Goal: Register for event/course

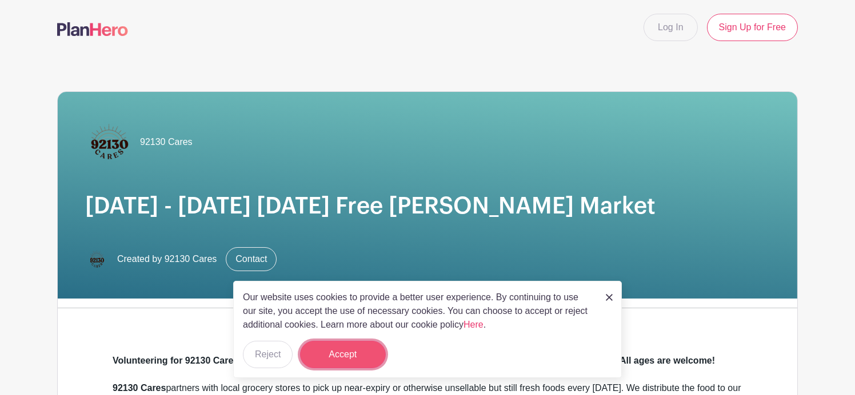
click at [368, 357] on button "Accept" at bounding box center [343, 354] width 86 height 27
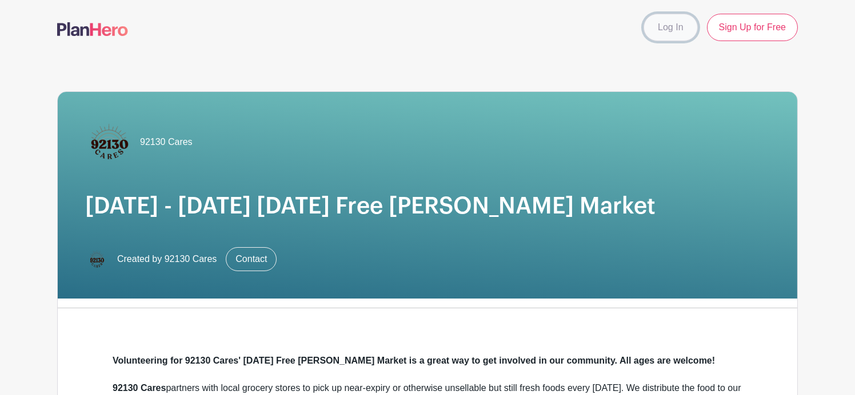
click at [666, 23] on link "Log In" at bounding box center [670, 27] width 54 height 27
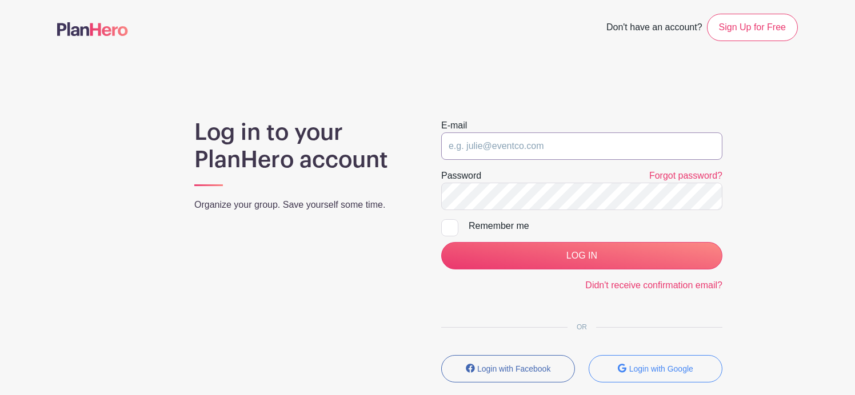
click at [506, 141] on input "email" at bounding box center [581, 146] width 281 height 27
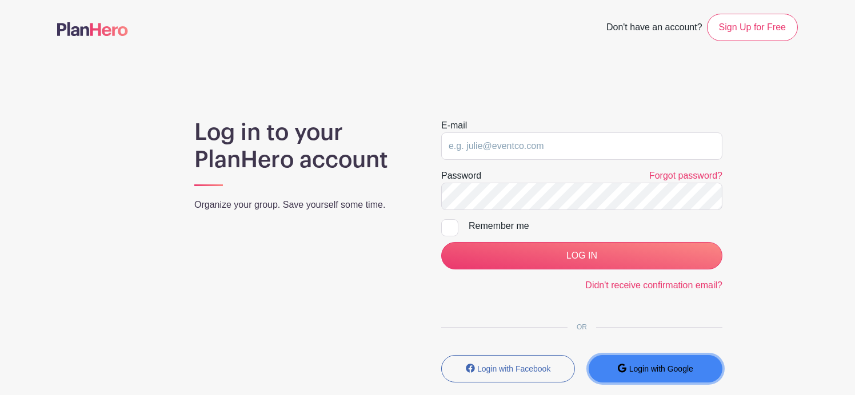
click at [655, 365] on small "Login with Google" at bounding box center [661, 369] width 64 height 9
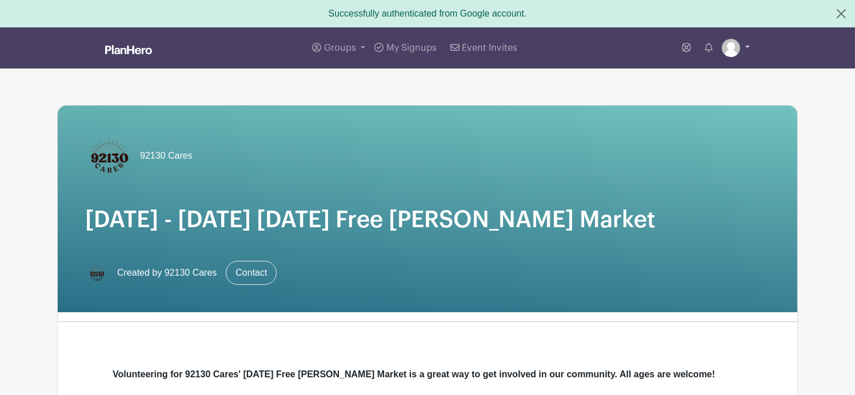
click at [737, 53] on link at bounding box center [736, 48] width 28 height 18
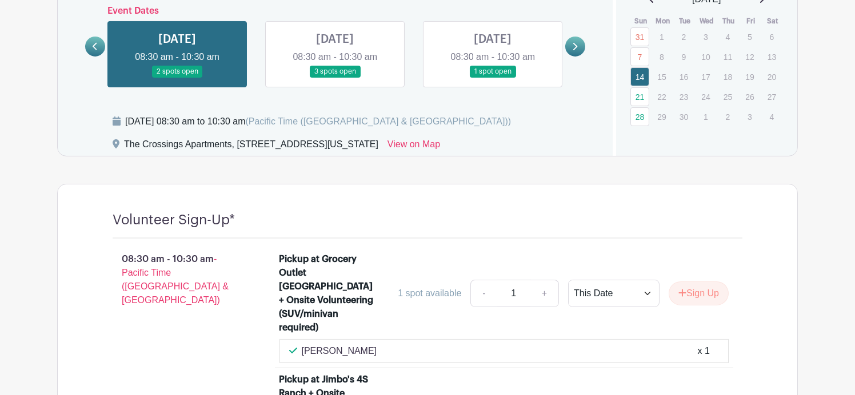
scroll to position [654, 0]
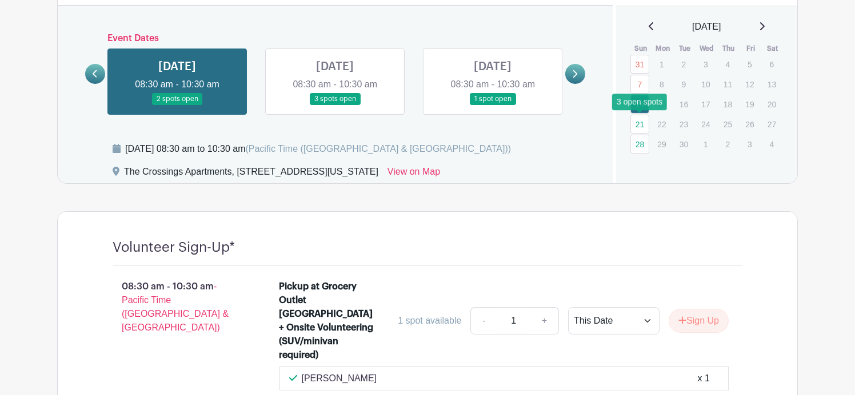
click at [639, 119] on link "21" at bounding box center [639, 124] width 19 height 19
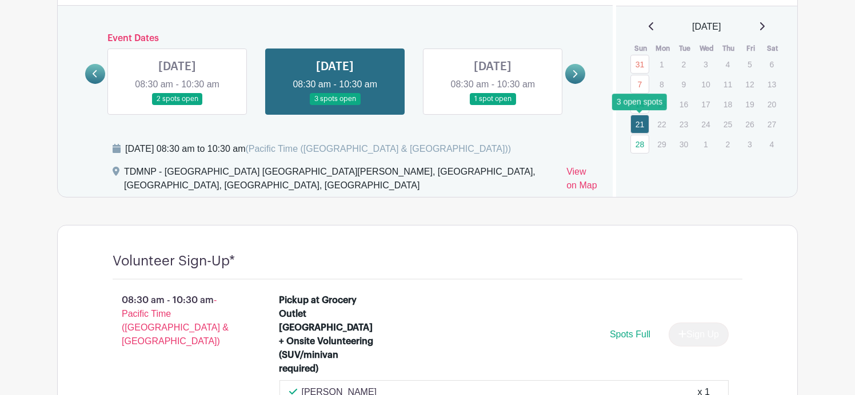
click at [639, 122] on link "21" at bounding box center [639, 124] width 19 height 19
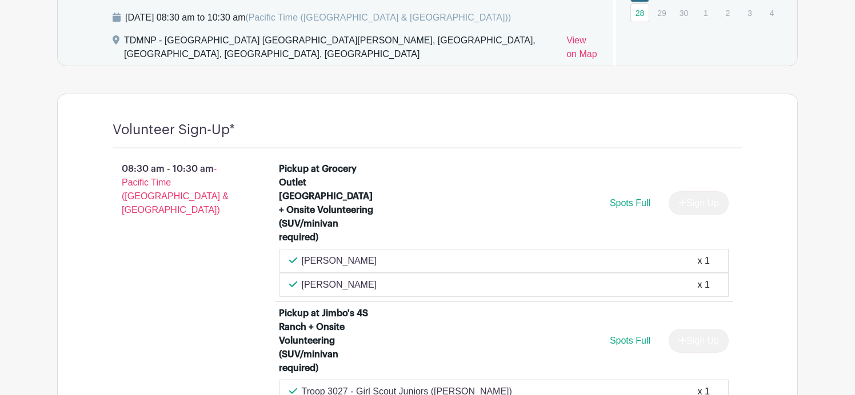
scroll to position [677, 0]
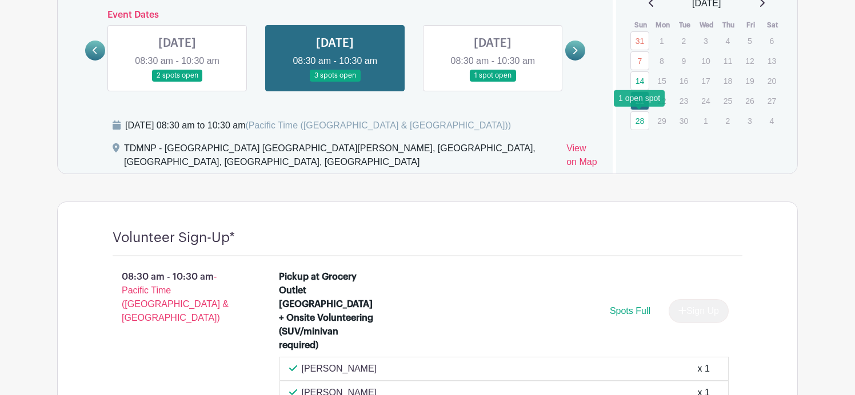
click at [641, 121] on link "28" at bounding box center [639, 120] width 19 height 19
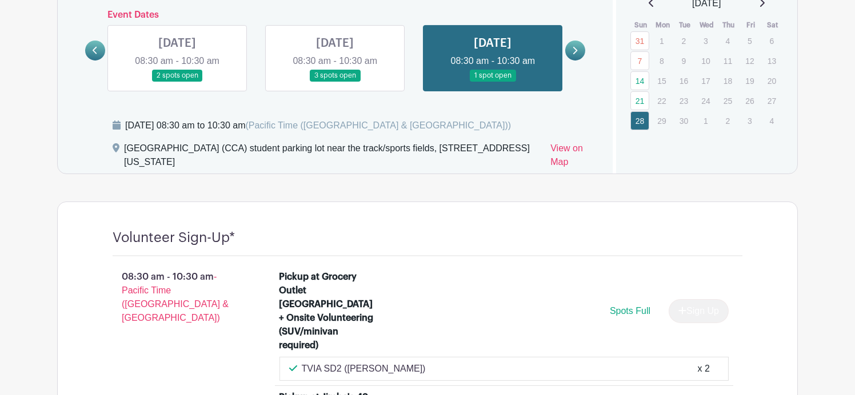
click at [765, 4] on icon at bounding box center [762, 2] width 6 height 9
click at [765, 5] on icon at bounding box center [762, 2] width 6 height 9
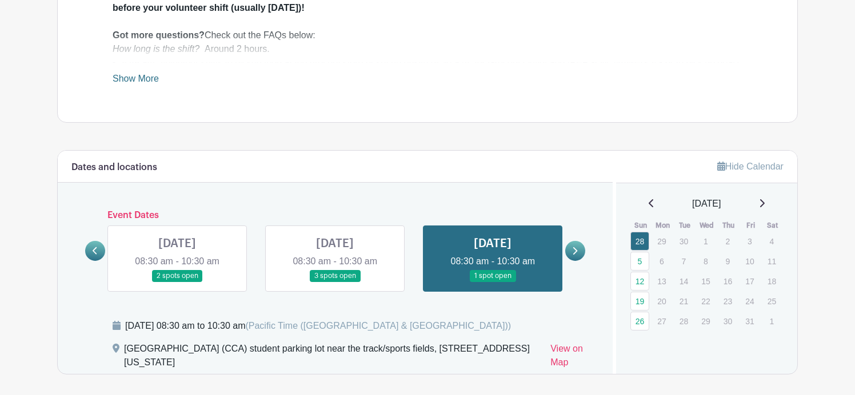
scroll to position [503, 0]
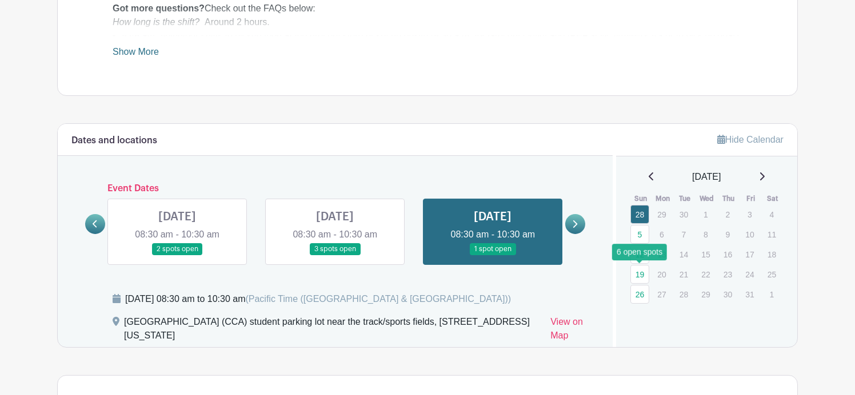
click at [641, 273] on link "19" at bounding box center [639, 274] width 19 height 19
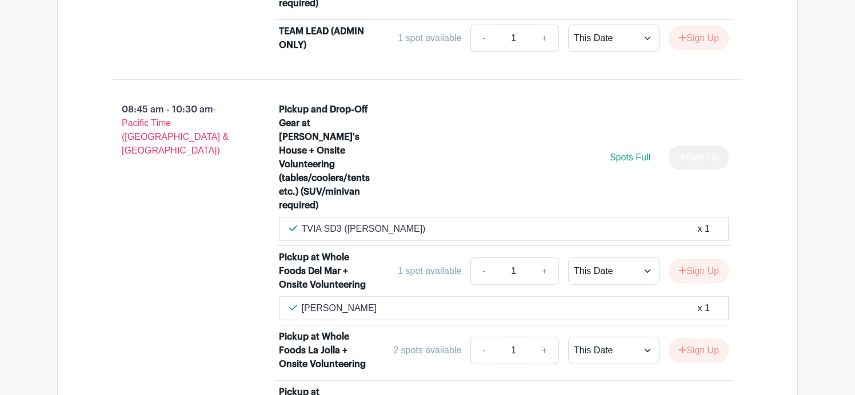
scroll to position [1189, 0]
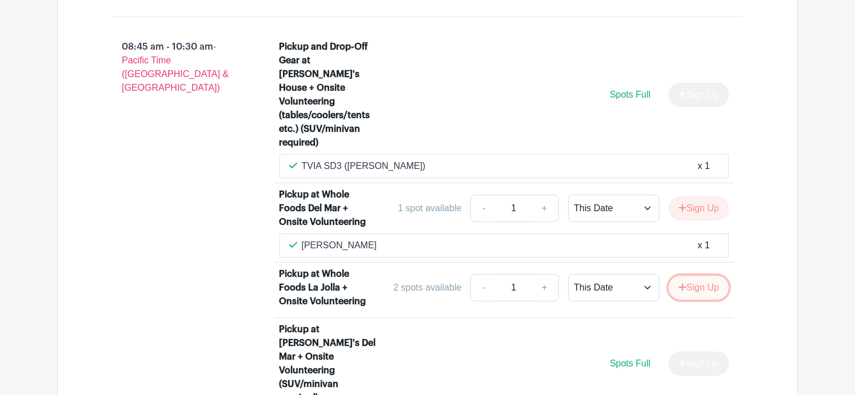
click at [683, 283] on icon "submit" at bounding box center [682, 287] width 8 height 9
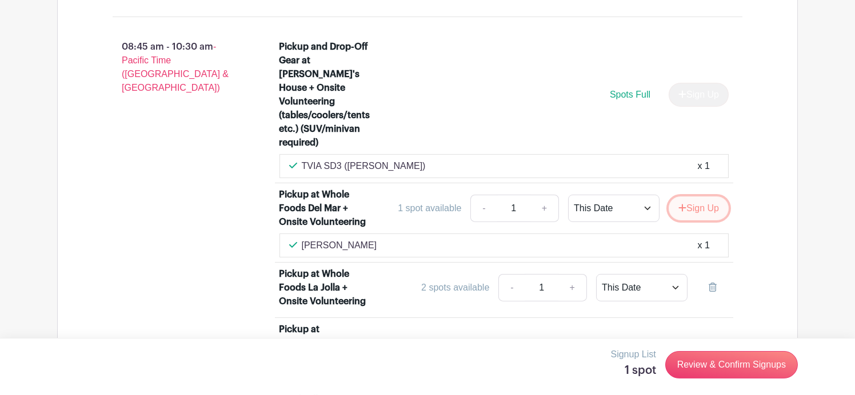
click at [690, 197] on button "Sign Up" at bounding box center [699, 209] width 60 height 24
click at [711, 283] on icon at bounding box center [713, 287] width 8 height 9
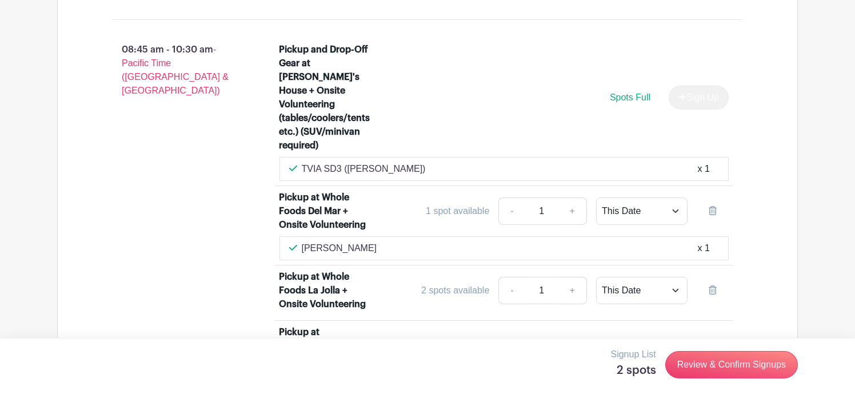
scroll to position [1162, 0]
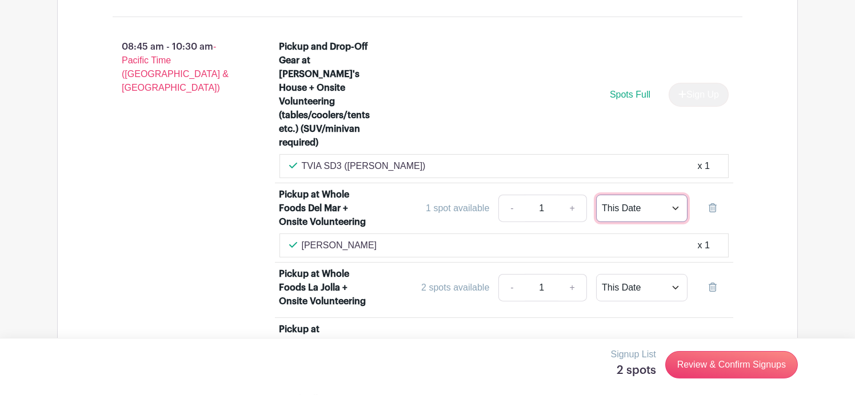
click at [625, 195] on select "This Date Select Dates" at bounding box center [641, 208] width 91 height 27
click at [596, 195] on select "This Date Select Dates" at bounding box center [641, 208] width 91 height 27
click at [448, 202] on div "1 spot available" at bounding box center [457, 209] width 63 height 14
click at [573, 195] on link "+" at bounding box center [572, 208] width 29 height 27
click at [576, 195] on link "+" at bounding box center [572, 208] width 29 height 27
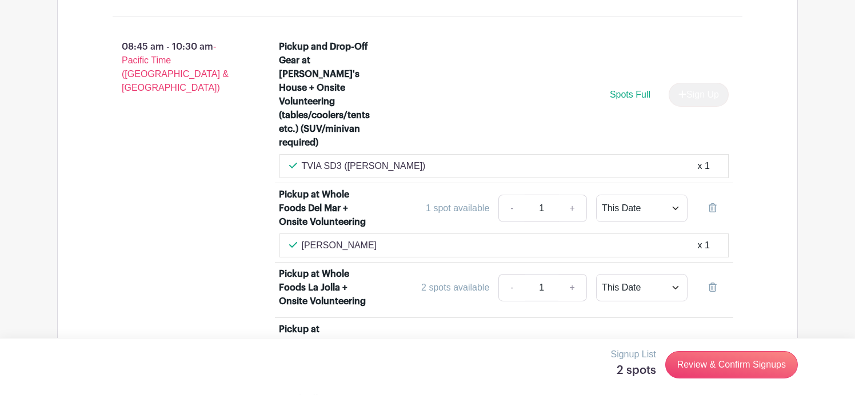
click at [543, 195] on input "1" at bounding box center [542, 208] width 34 height 27
click at [417, 239] on div "Concordia Chen x 1" at bounding box center [504, 246] width 430 height 14
click at [459, 202] on div "1 spot available" at bounding box center [457, 209] width 63 height 14
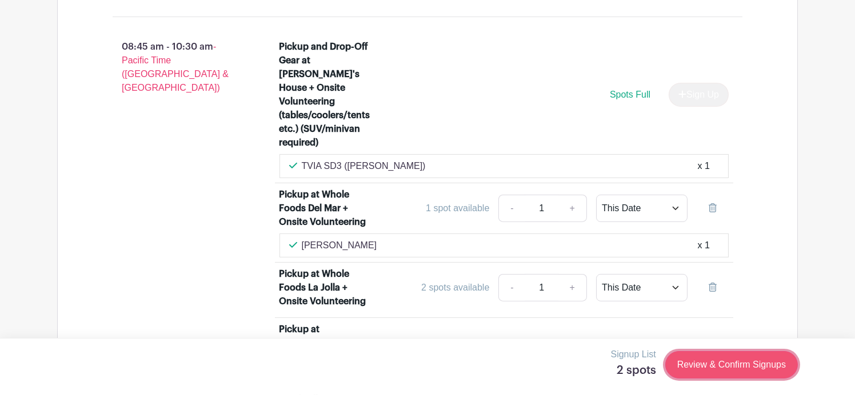
click at [686, 358] on link "Review & Confirm Signups" at bounding box center [731, 364] width 133 height 27
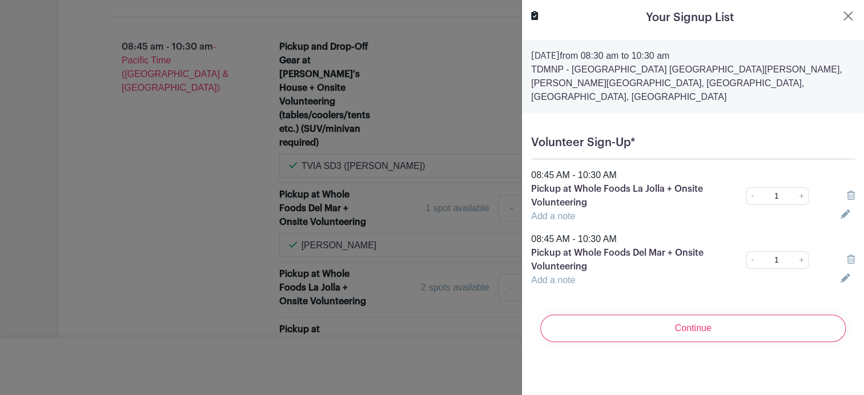
click at [847, 191] on icon at bounding box center [851, 195] width 8 height 9
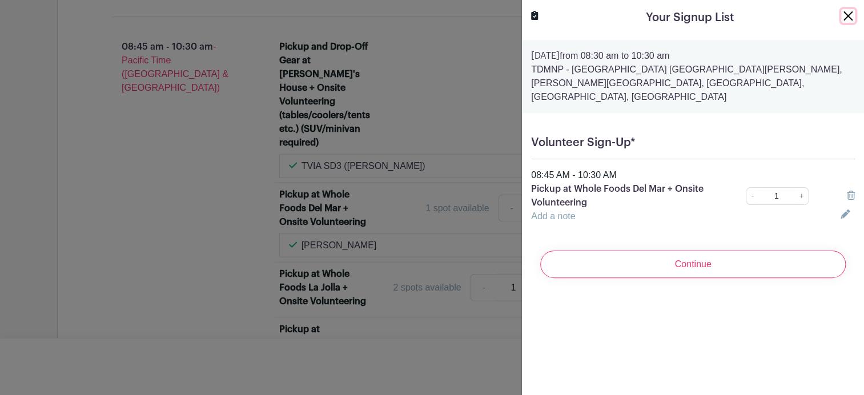
click at [842, 13] on button "Close" at bounding box center [849, 16] width 14 height 14
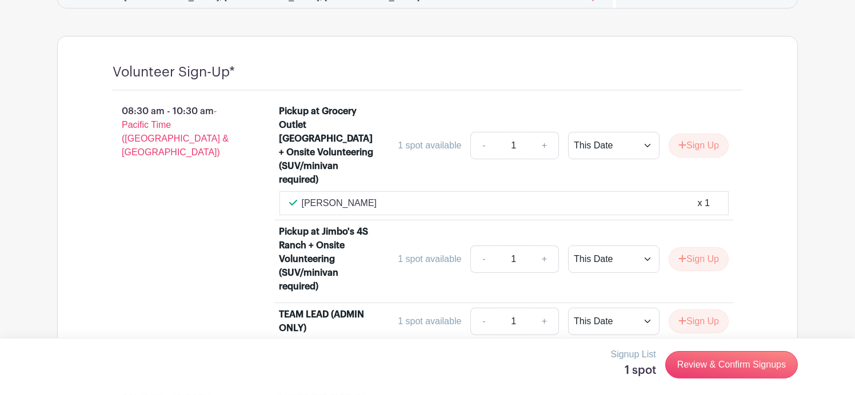
scroll to position [533, 0]
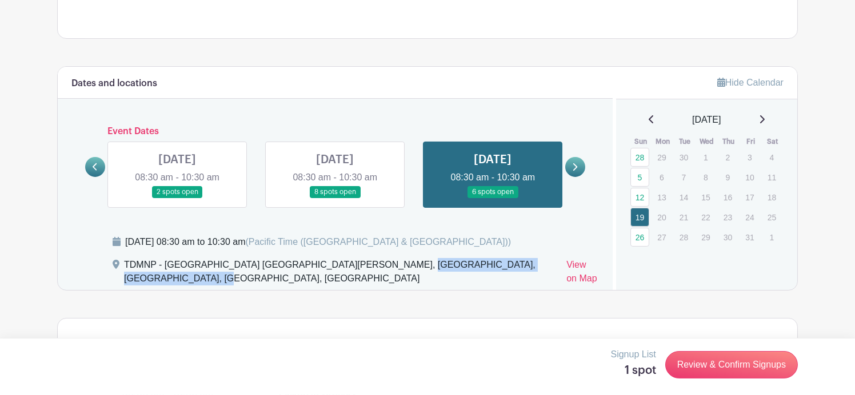
drag, startPoint x: 367, startPoint y: 263, endPoint x: 506, endPoint y: 262, distance: 138.9
click at [506, 262] on div "TDMNP - Cross Streets Torrey Del Mar Drive + Kerry Lane, Torrey Del Mar Neighbo…" at bounding box center [340, 274] width 433 height 32
copy div "Torrey Del Mar Neighborhood Park"
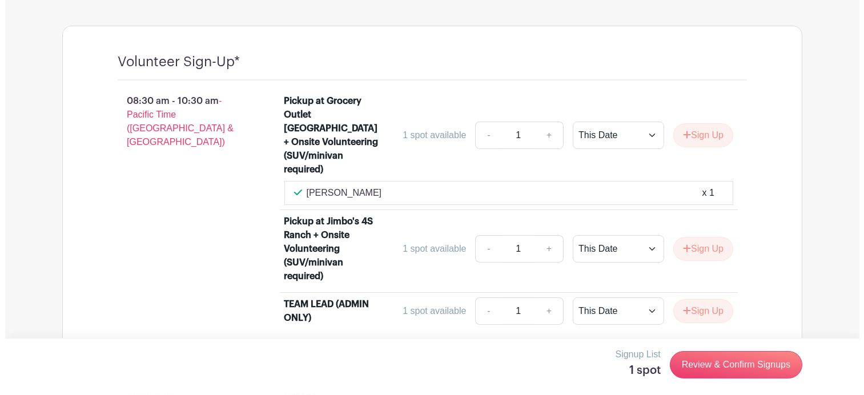
scroll to position [876, 0]
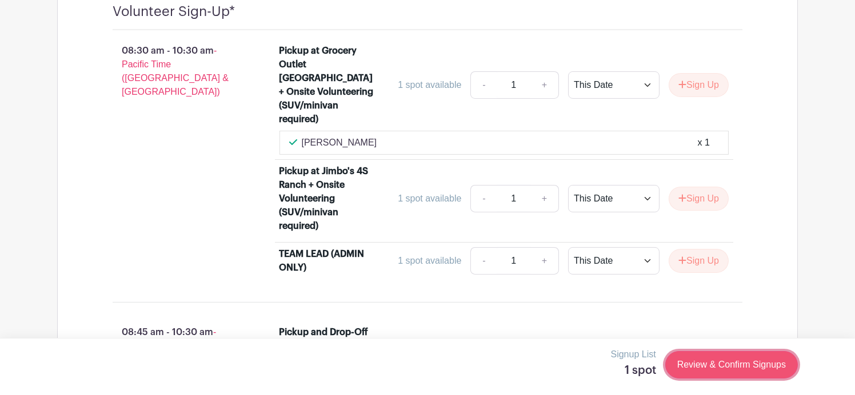
click at [687, 359] on link "Review & Confirm Signups" at bounding box center [731, 364] width 133 height 27
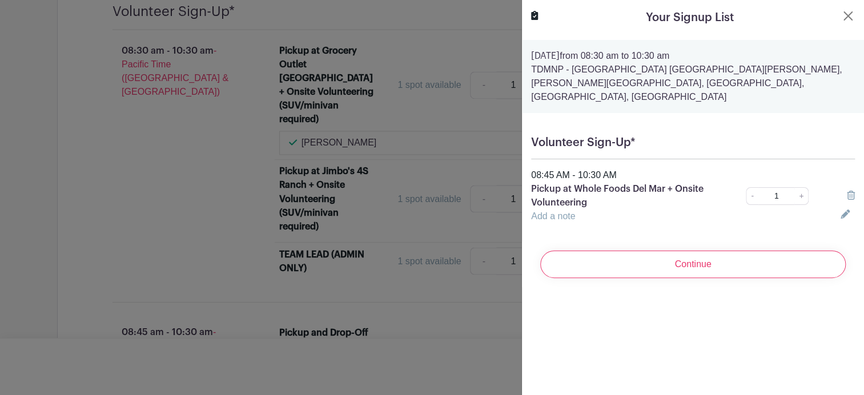
click at [578, 251] on input "Continue" at bounding box center [694, 264] width 306 height 27
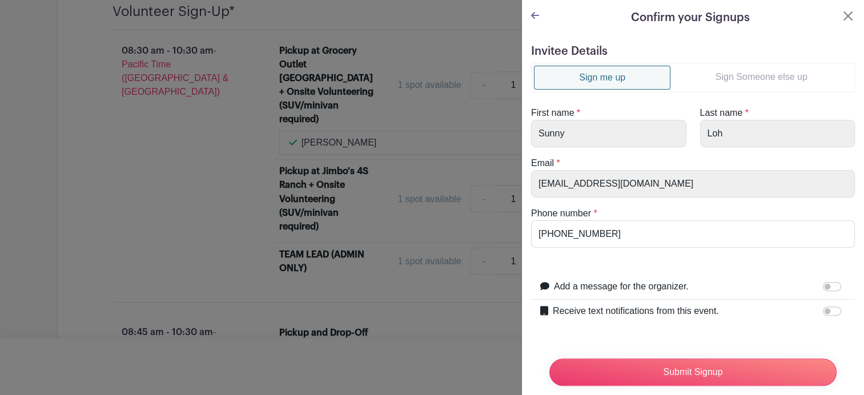
scroll to position [27, 0]
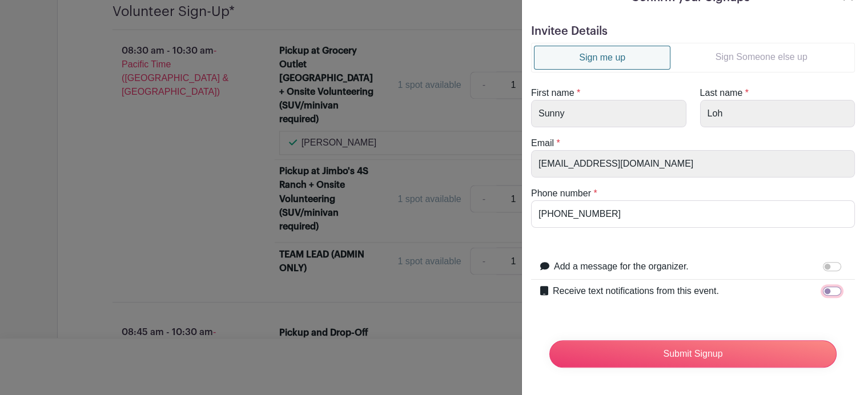
click at [827, 287] on input "Receive text notifications from this event." at bounding box center [832, 291] width 18 height 9
checkbox input "true"
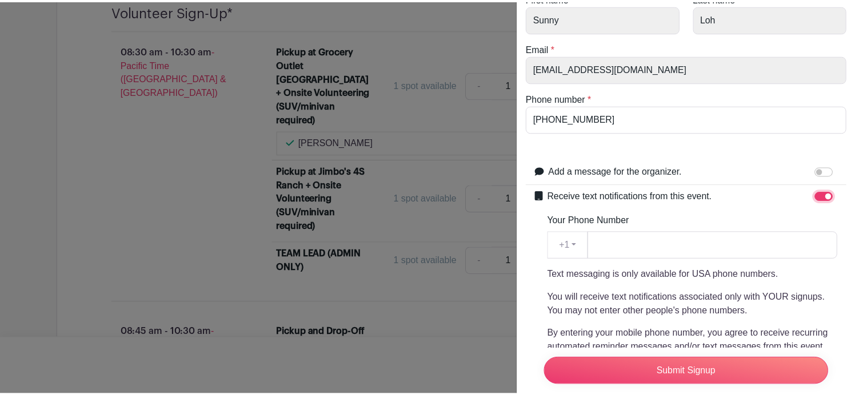
scroll to position [142, 0]
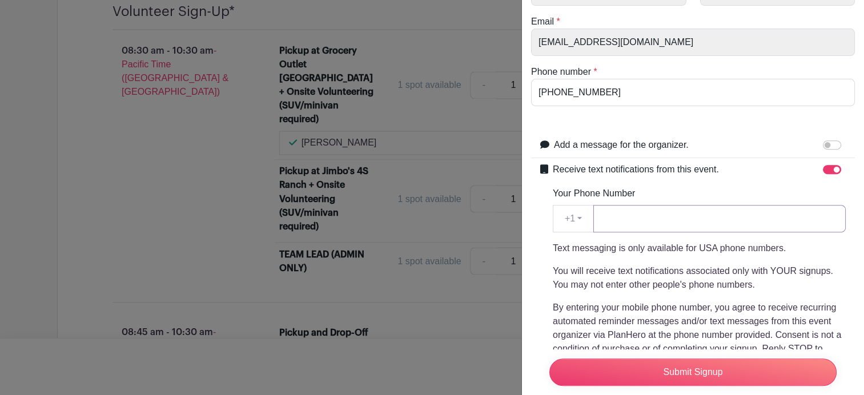
click at [663, 218] on input "Your Phone Number" at bounding box center [720, 218] width 253 height 27
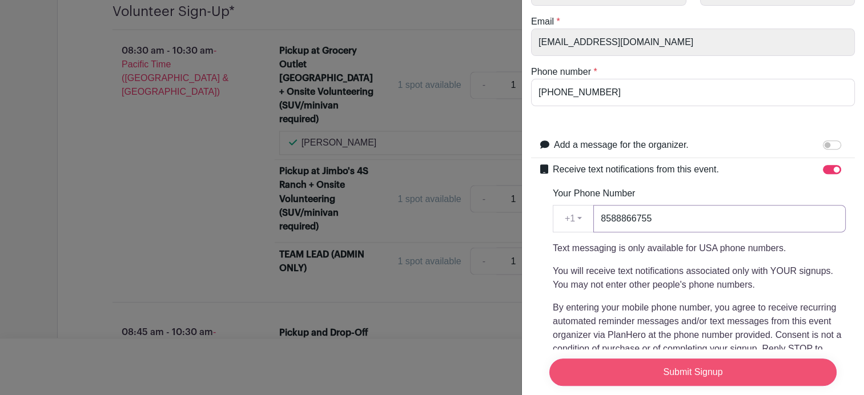
type input "8588866755"
click at [691, 359] on input "Submit Signup" at bounding box center [693, 372] width 287 height 27
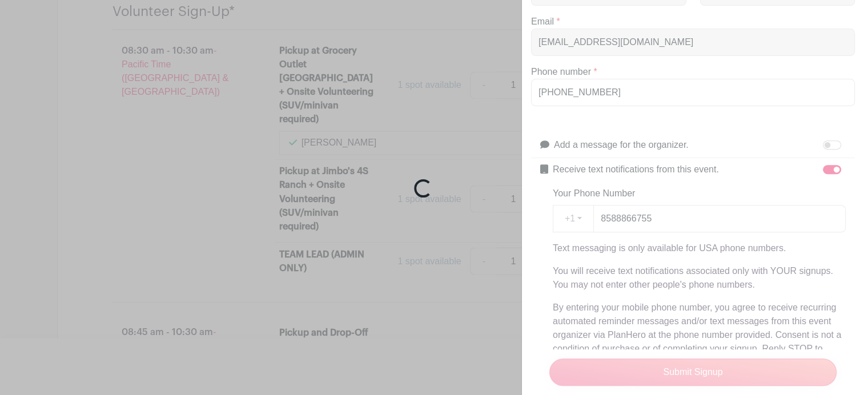
click at [592, 90] on div "Loading..." at bounding box center [432, 197] width 864 height 395
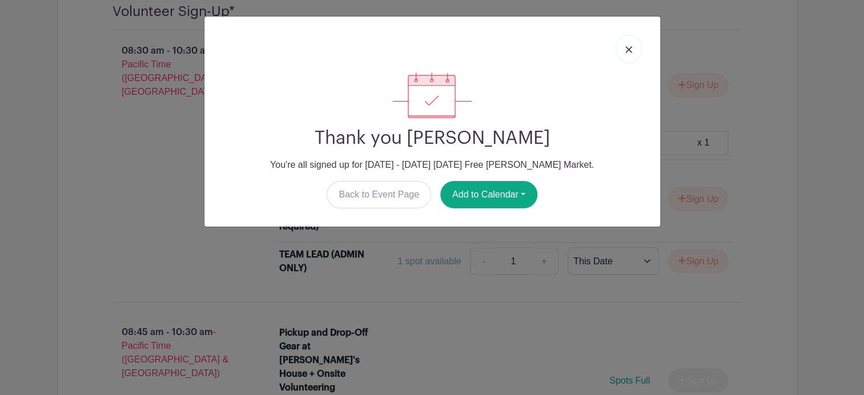
click at [629, 46] on img at bounding box center [629, 49] width 7 height 7
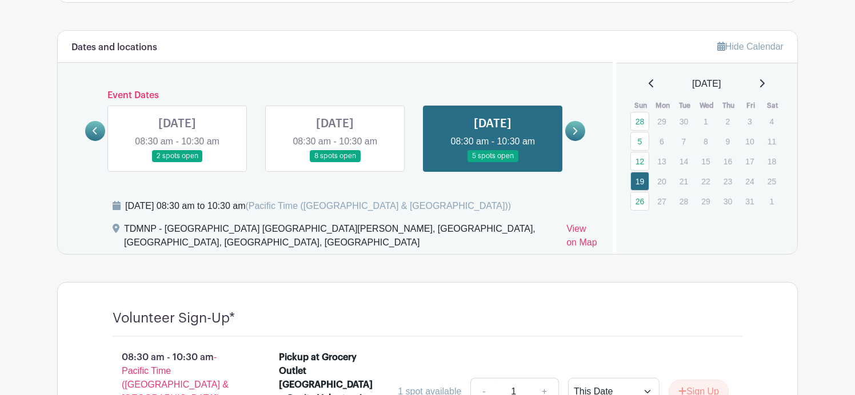
scroll to position [571, 0]
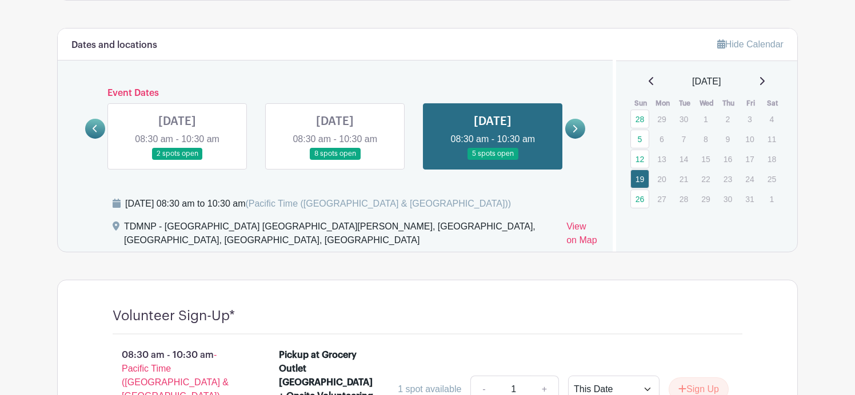
click at [765, 81] on icon at bounding box center [762, 81] width 6 height 9
click at [641, 178] on link "16" at bounding box center [639, 179] width 19 height 19
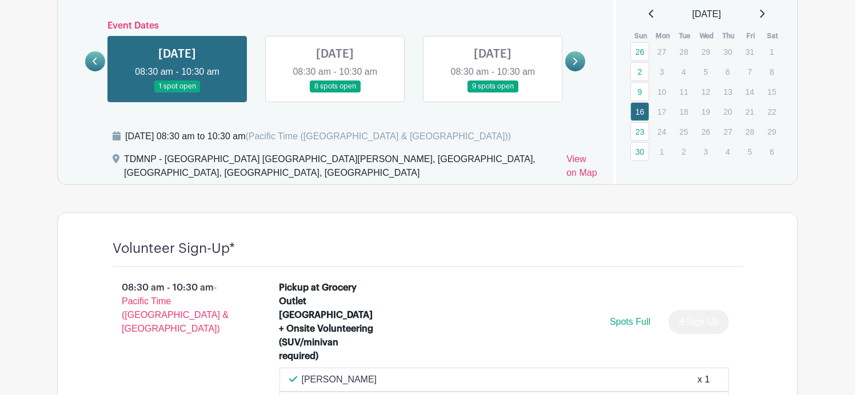
scroll to position [630, 0]
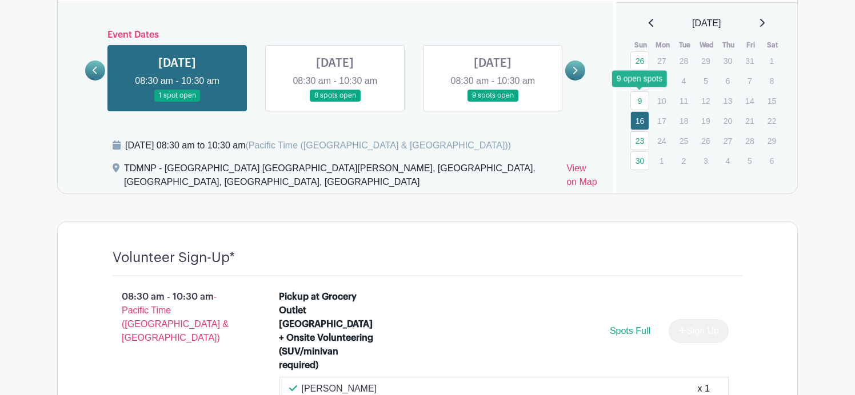
click at [643, 98] on link "9" at bounding box center [639, 100] width 19 height 19
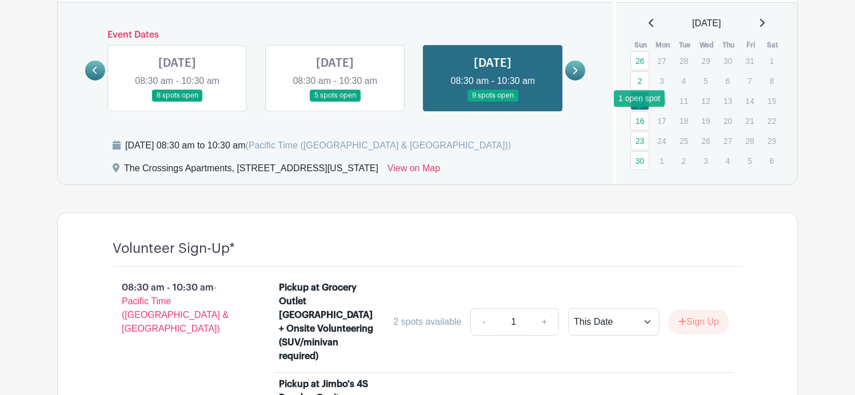
click at [643, 125] on link "16" at bounding box center [639, 120] width 19 height 19
click at [639, 121] on link "16" at bounding box center [639, 120] width 19 height 19
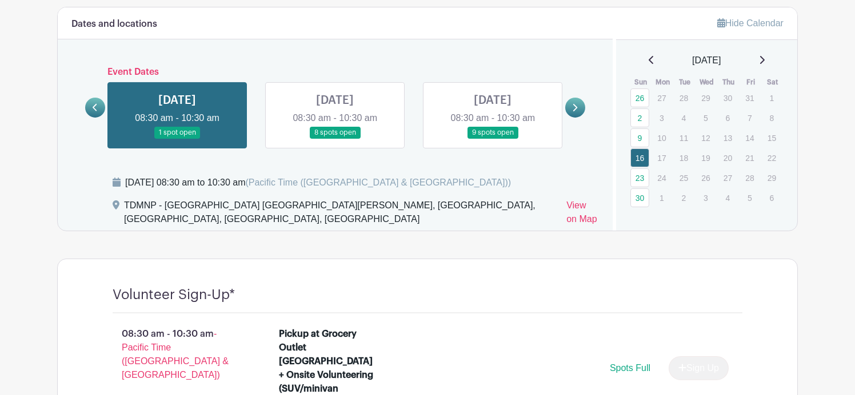
scroll to position [573, 0]
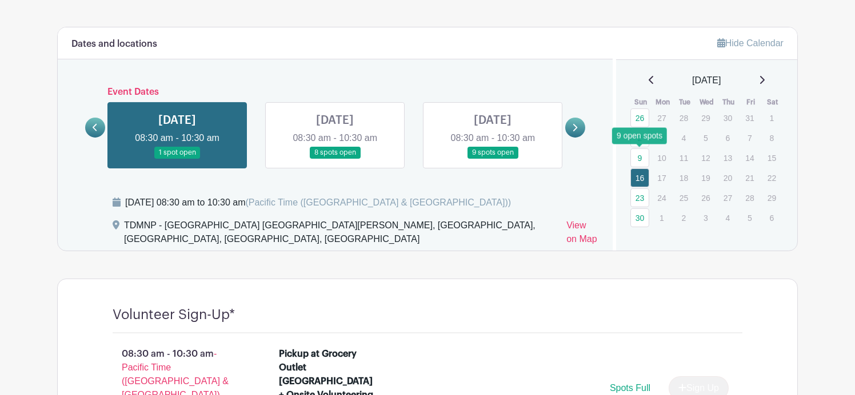
click at [643, 156] on link "9" at bounding box center [639, 158] width 19 height 19
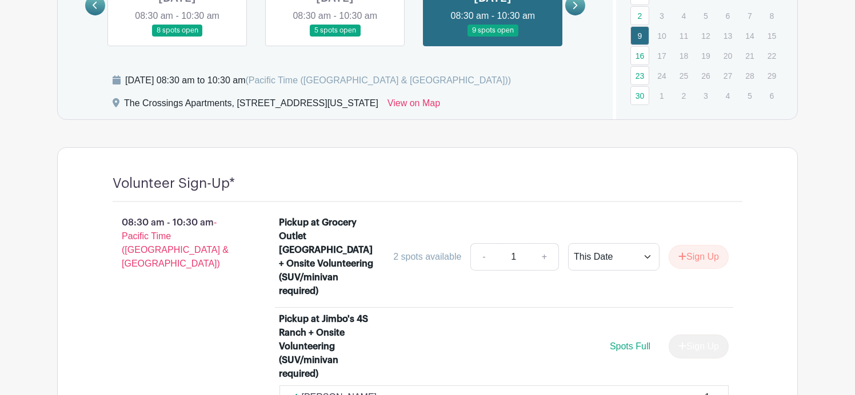
scroll to position [681, 0]
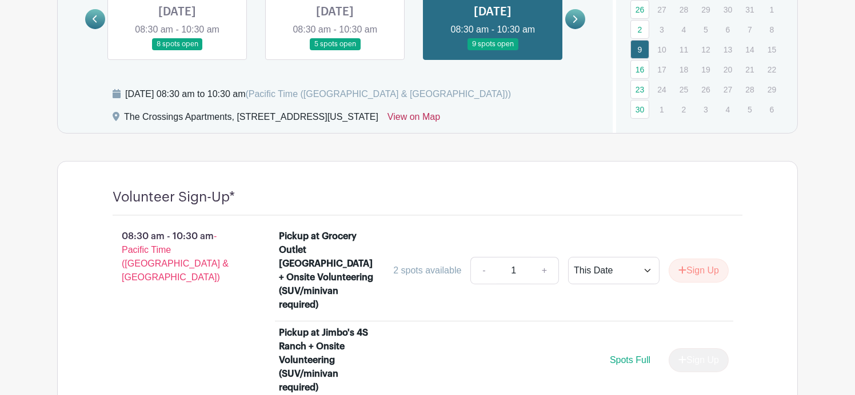
click at [440, 113] on link "View on Map" at bounding box center [413, 119] width 53 height 18
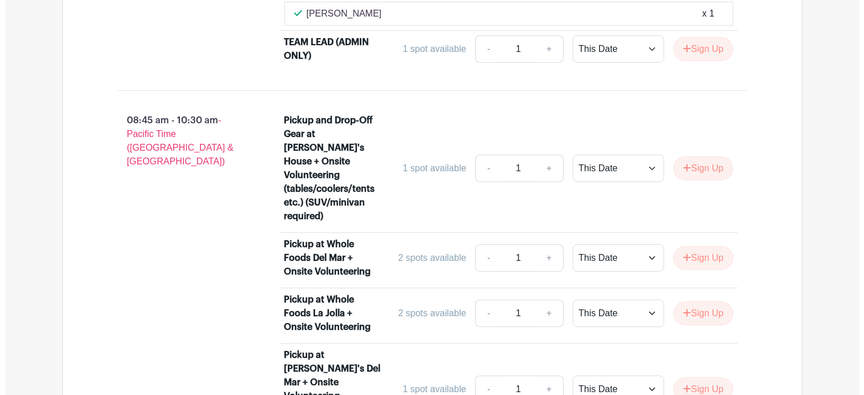
scroll to position [1081, 0]
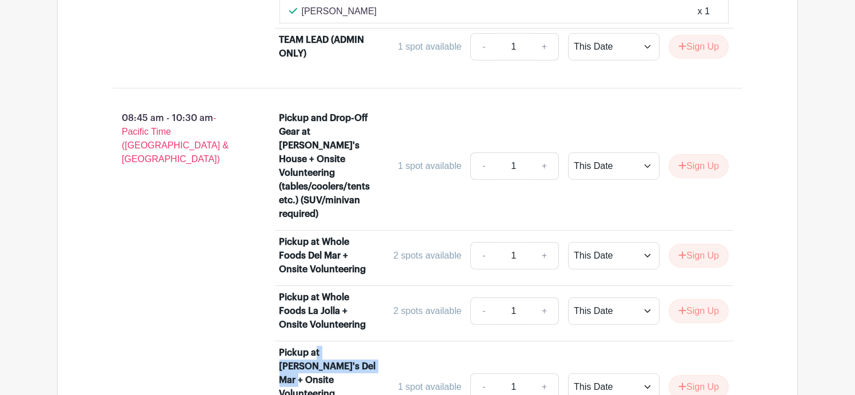
drag, startPoint x: 316, startPoint y: 318, endPoint x: 353, endPoint y: 334, distance: 40.2
click at [353, 346] on div "Pickup at [PERSON_NAME]'s Del Mar + Onsite Volunteering (SUV/minivan required)" at bounding box center [328, 387] width 99 height 82
click at [545, 242] on link "+" at bounding box center [544, 255] width 29 height 27
click at [484, 242] on link "-" at bounding box center [483, 255] width 26 height 27
type input "1"
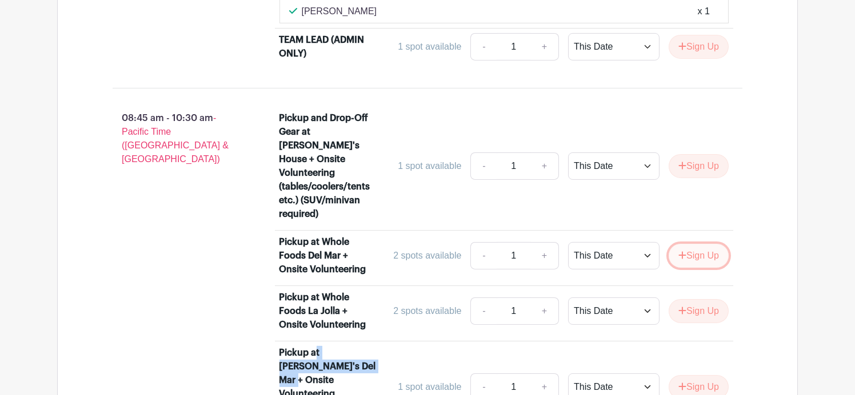
click at [686, 244] on button "Sign Up" at bounding box center [699, 256] width 60 height 24
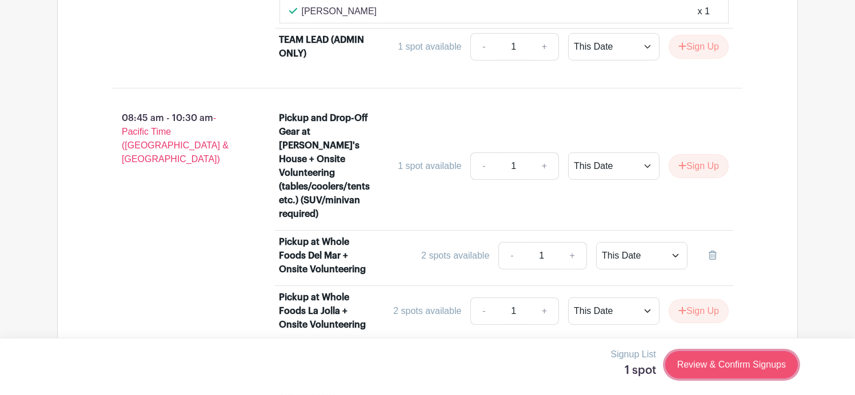
click at [709, 370] on link "Review & Confirm Signups" at bounding box center [731, 364] width 133 height 27
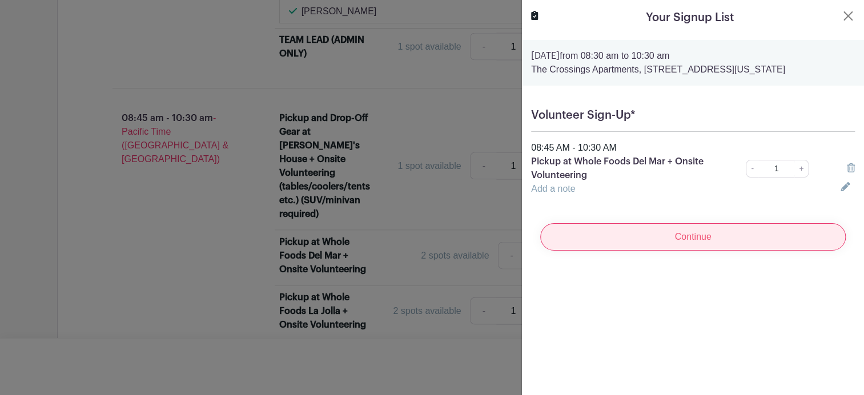
click at [698, 251] on input "Continue" at bounding box center [694, 236] width 306 height 27
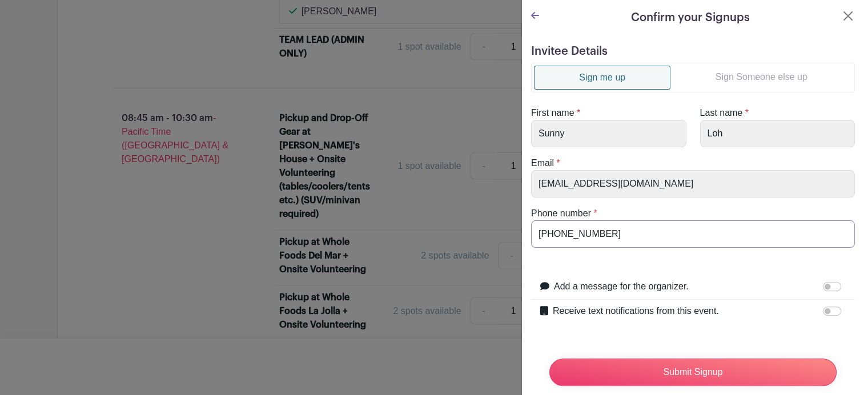
click at [588, 230] on input "858-886-86755" at bounding box center [693, 234] width 324 height 27
type input "858-886-6755"
click at [658, 359] on input "Submit Signup" at bounding box center [693, 372] width 287 height 27
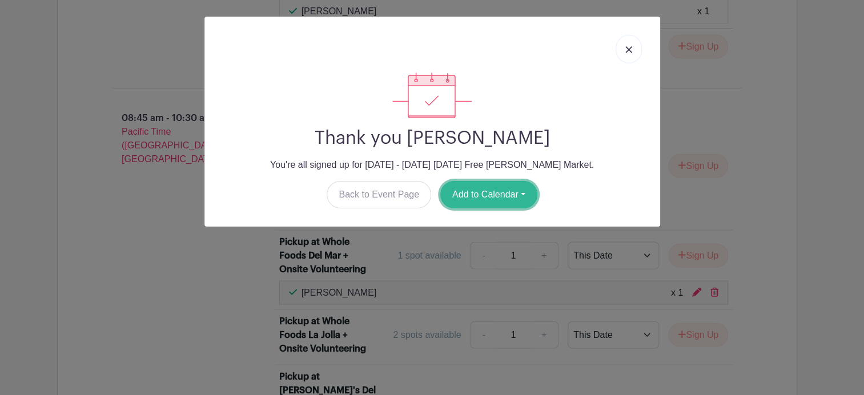
click at [462, 185] on button "Add to Calendar" at bounding box center [489, 194] width 97 height 27
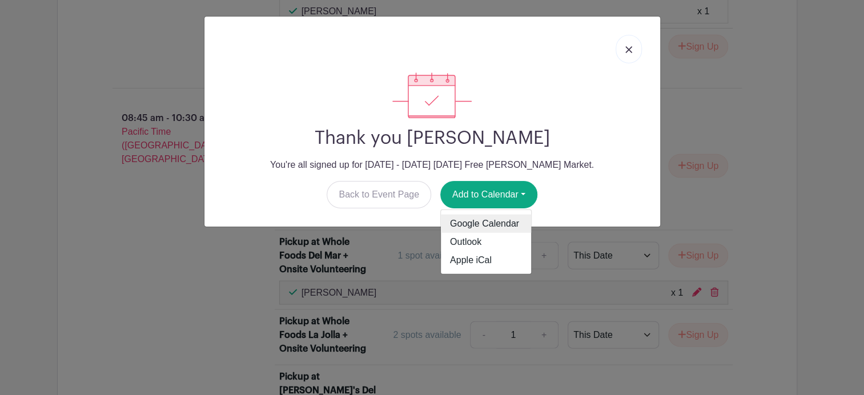
click at [477, 224] on link "Google Calendar" at bounding box center [486, 224] width 90 height 18
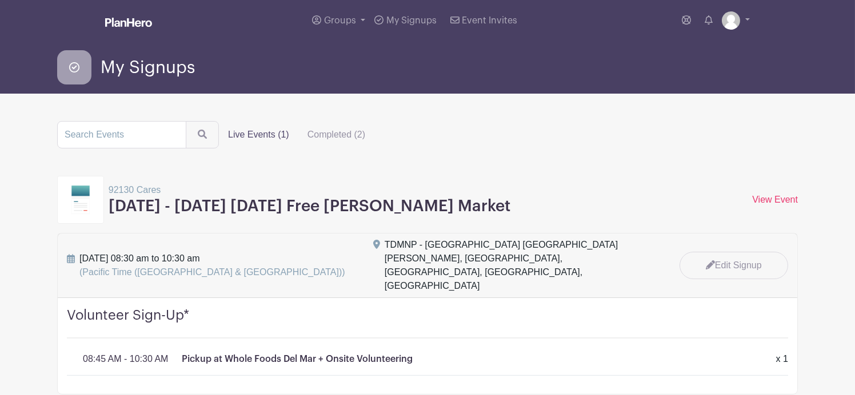
click at [254, 257] on span "Sunday, October 19, 2025 at 08:30 am to 10:30 am (Pacific Time (US & Canada))" at bounding box center [212, 265] width 266 height 27
click at [780, 201] on link "View Event" at bounding box center [775, 200] width 46 height 10
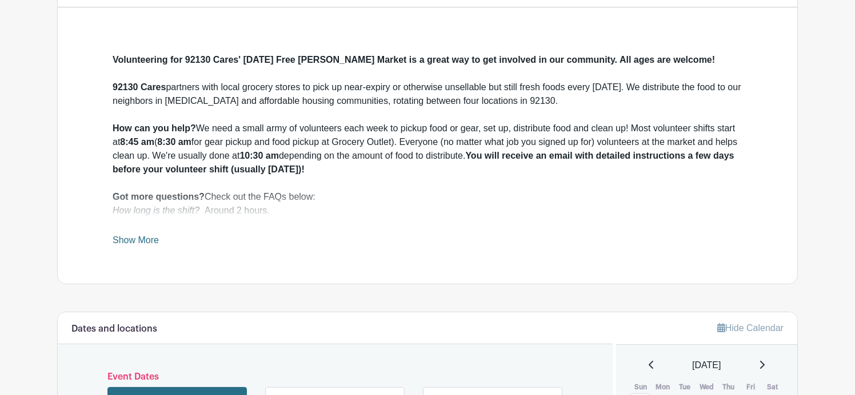
scroll to position [229, 0]
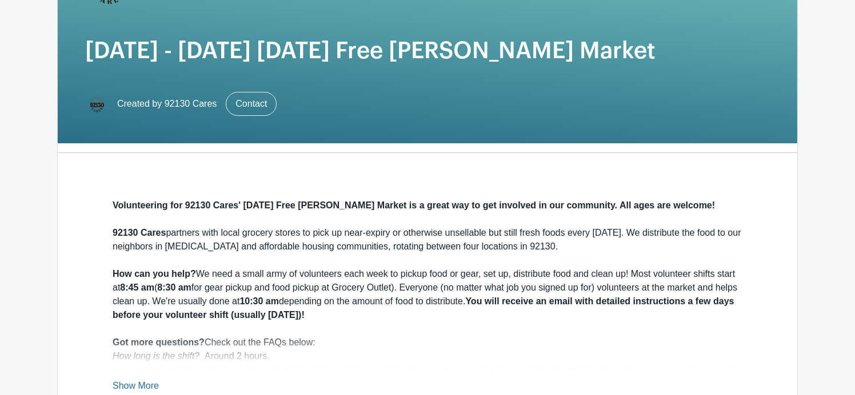
scroll to position [114, 0]
